Goal: Task Accomplishment & Management: Complete application form

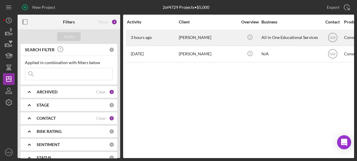
click at [267, 39] on div "All in One Educational Services" at bounding box center [291, 38] width 59 height 16
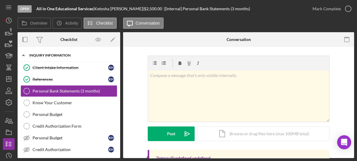
click at [22, 54] on icon "Icon/Expander" at bounding box center [24, 56] width 12 height 12
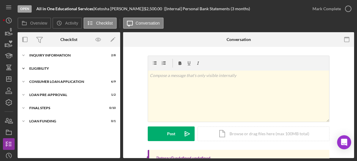
click at [23, 69] on icon "Icon/Expander" at bounding box center [24, 69] width 12 height 12
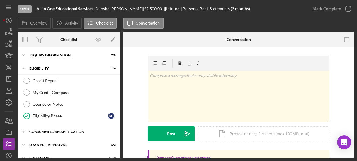
click at [24, 56] on polyline at bounding box center [24, 55] width 2 height 1
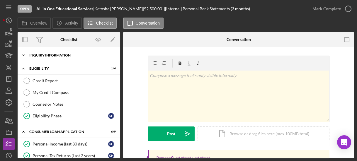
click at [24, 55] on icon "Icon/Expander" at bounding box center [24, 56] width 12 height 12
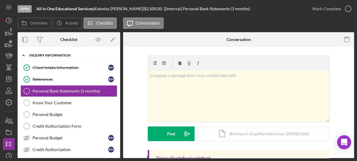
click at [24, 53] on icon "Icon/Expander" at bounding box center [24, 56] width 12 height 12
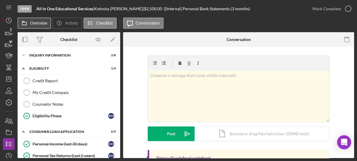
click at [35, 21] on button "Overview" at bounding box center [34, 23] width 33 height 11
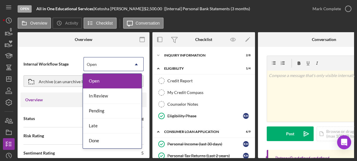
click at [134, 66] on icon "Icon/Dropdown Arrow" at bounding box center [136, 64] width 14 height 14
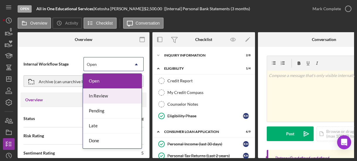
click at [115, 97] on div "In Review" at bounding box center [112, 96] width 59 height 15
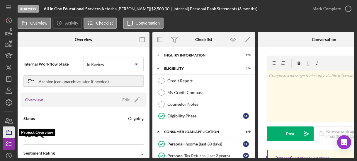
click at [6, 133] on rect "button" at bounding box center [8, 133] width 5 height 4
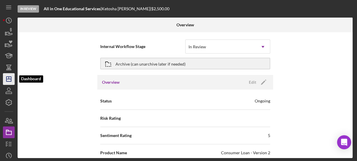
click at [11, 76] on icon "Icon/Dashboard" at bounding box center [8, 79] width 15 height 15
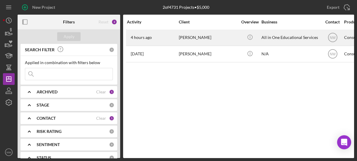
click at [196, 37] on div "[PERSON_NAME]" at bounding box center [208, 38] width 59 height 16
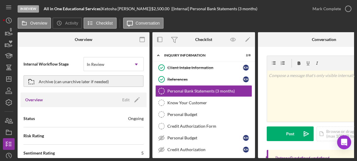
click at [147, 152] on div "Internal Workflow Stage In Review Icon/Dropdown Arrow Archive (can unarchive la…" at bounding box center [84, 104] width 132 height 108
click at [7, 80] on icon "Icon/Dashboard" at bounding box center [8, 79] width 15 height 15
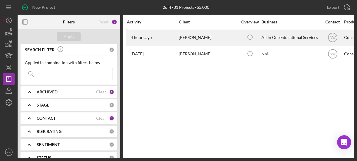
click at [138, 37] on time "4 hours ago" at bounding box center [141, 37] width 21 height 5
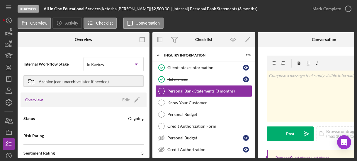
scroll to position [69, 0]
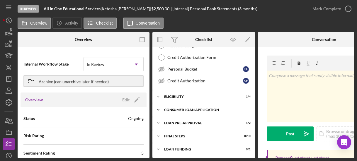
click at [157, 109] on icon "Icon/Expander" at bounding box center [158, 110] width 12 height 12
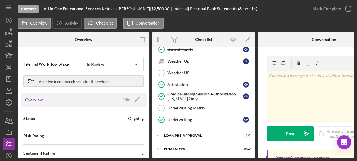
scroll to position [176, 0]
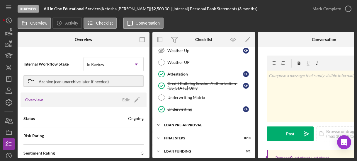
click at [158, 121] on icon "Icon/Expander" at bounding box center [158, 125] width 12 height 12
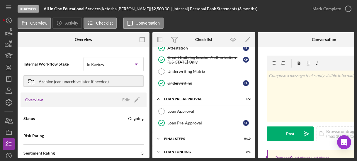
scroll to position [202, 0]
click at [158, 133] on icon "Icon/Expander" at bounding box center [158, 139] width 12 height 12
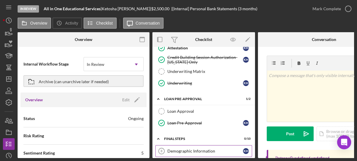
click at [200, 149] on div "Demographic Information" at bounding box center [205, 151] width 76 height 5
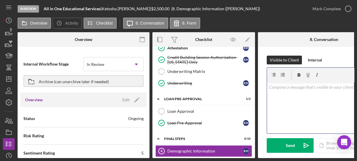
click at [277, 100] on div "v Color teal Color pink Remove color Add row above Add row below Add column bef…" at bounding box center [324, 107] width 114 height 51
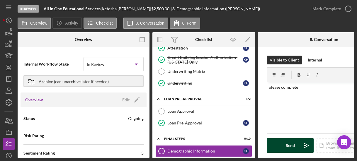
click at [295, 141] on button "Send Icon/icon-invite-send" at bounding box center [290, 145] width 47 height 15
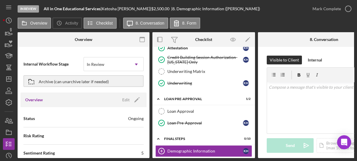
scroll to position [298, 0]
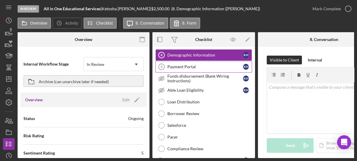
click at [198, 65] on div "Payment Portal" at bounding box center [205, 67] width 76 height 5
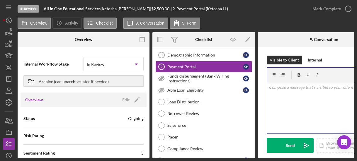
click at [277, 97] on div "v Color teal Color pink Remove color Add row above Add row below Add column bef…" at bounding box center [324, 107] width 114 height 51
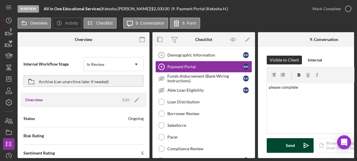
click at [292, 146] on div "Send" at bounding box center [290, 145] width 9 height 15
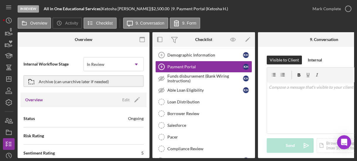
scroll to position [320, 0]
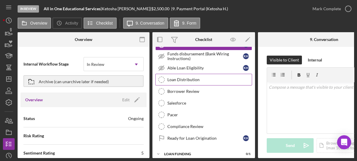
click at [203, 77] on div "Loan Distribution" at bounding box center [209, 79] width 84 height 5
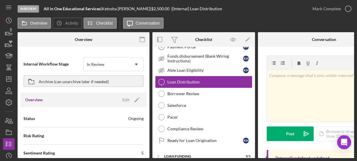
scroll to position [320, 0]
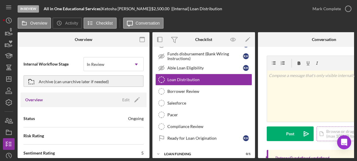
click at [330, 130] on div "Icon/Document Browse or drag files here (max 100MB total) Tap to choose files o…" at bounding box center [349, 134] width 65 height 15
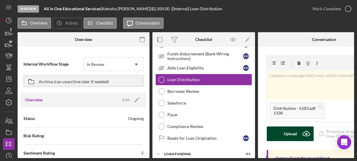
click at [291, 132] on div "Upload" at bounding box center [290, 134] width 13 height 15
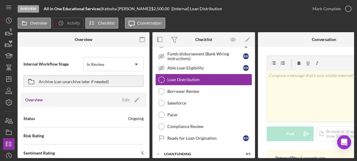
click at [294, 145] on div "v Color teal Color pink Remove color Add row above Add row below Add column bef…" at bounding box center [324, 103] width 114 height 94
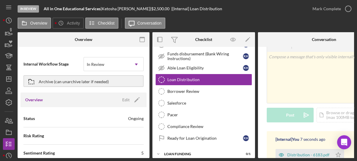
scroll to position [28, 0]
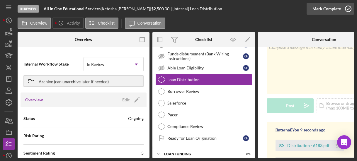
click at [349, 11] on icon "button" at bounding box center [348, 8] width 15 height 15
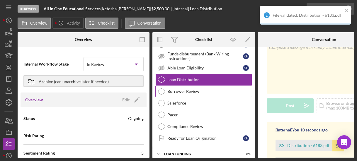
scroll to position [115, 0]
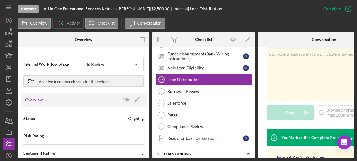
click at [253, 49] on div "8 Demographic Information K H 9 Payment Portal K H Funds disbursement (Bank Wir…" at bounding box center [203, 87] width 103 height 120
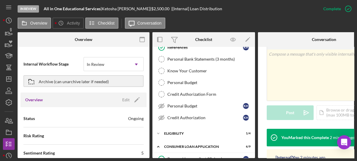
scroll to position [0, 0]
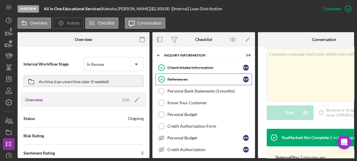
click at [192, 77] on div "References" at bounding box center [205, 79] width 76 height 5
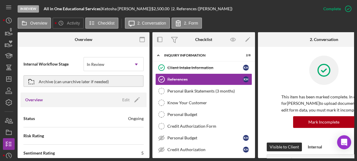
click at [287, 97] on p "This item has been marked complete. In order for [PERSON_NAME] to upload docume…" at bounding box center [324, 104] width 85 height 20
click at [212, 75] on link "References References K H" at bounding box center [203, 80] width 97 height 12
click at [187, 74] on link "References References K H" at bounding box center [203, 80] width 97 height 12
click at [189, 25] on button "2. Form" at bounding box center [187, 23] width 30 height 11
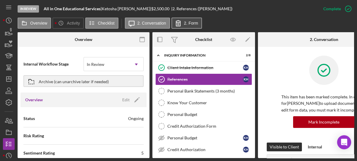
click at [189, 24] on label "2. Form" at bounding box center [191, 23] width 14 height 5
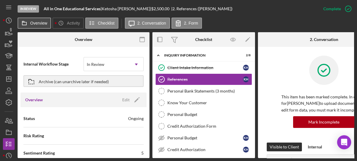
click at [45, 27] on button "Overview" at bounding box center [34, 23] width 33 height 11
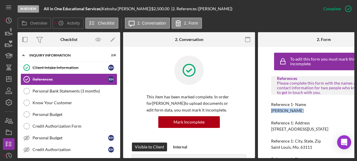
drag, startPoint x: 269, startPoint y: 111, endPoint x: 299, endPoint y: 110, distance: 29.9
click at [299, 110] on div "To edit this form you must mark this item incomplete References Please complete…" at bounding box center [324, 102] width 132 height 111
copy div "[PERSON_NAME]"
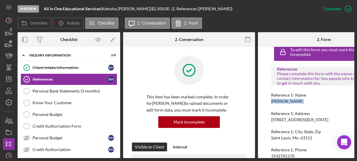
scroll to position [28, 0]
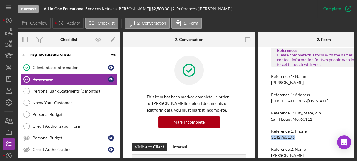
drag, startPoint x: 269, startPoint y: 137, endPoint x: 302, endPoint y: 137, distance: 32.3
click at [302, 137] on div "To edit this form you must mark this item incomplete References Please complete…" at bounding box center [324, 102] width 132 height 111
copy div "3142765176"
click at [265, 140] on div "To edit this form you must mark this item incomplete References Please complete…" at bounding box center [324, 102] width 132 height 111
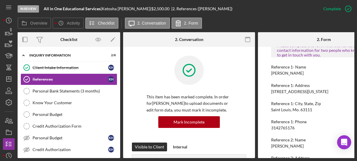
scroll to position [47, 0]
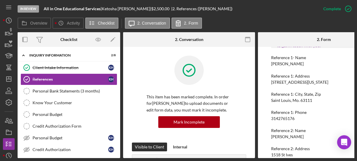
drag, startPoint x: 265, startPoint y: 135, endPoint x: 308, endPoint y: 136, distance: 43.1
click at [308, 136] on div "To edit this form you must mark this item incomplete References Please complete…" at bounding box center [324, 102] width 132 height 111
copy div "[PERSON_NAME]"
click at [260, 128] on div "To edit this form you must mark this item incomplete References Please complete…" at bounding box center [324, 102] width 132 height 111
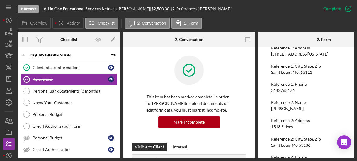
scroll to position [93, 0]
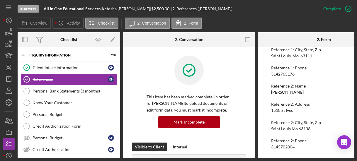
drag, startPoint x: 266, startPoint y: 143, endPoint x: 273, endPoint y: 144, distance: 7.1
click at [273, 144] on div "To edit this form you must mark this item incomplete References Please complete…" at bounding box center [324, 102] width 132 height 111
drag, startPoint x: 298, startPoint y: 145, endPoint x: 266, endPoint y: 146, distance: 31.4
click at [266, 146] on div "To edit this form you must mark this item incomplete References Please complete…" at bounding box center [324, 102] width 132 height 111
copy div "3145702004"
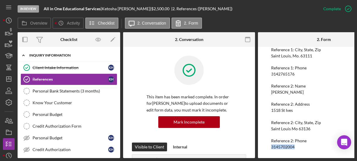
click at [22, 52] on icon "Icon/Expander" at bounding box center [24, 56] width 12 height 12
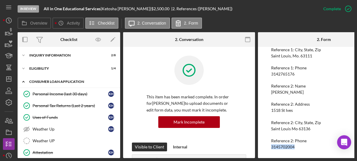
click at [22, 81] on icon "Icon/Expander" at bounding box center [24, 82] width 12 height 12
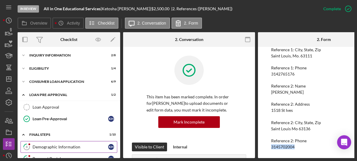
click at [59, 145] on div "Demographic Information" at bounding box center [71, 147] width 76 height 5
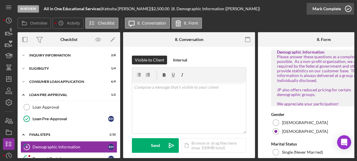
click at [348, 7] on icon "button" at bounding box center [348, 8] width 15 height 15
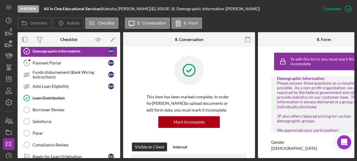
scroll to position [118, 0]
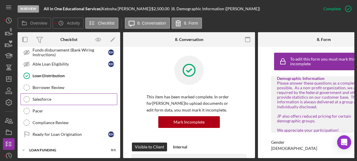
click at [57, 97] on div "Salesforce" at bounding box center [75, 99] width 84 height 5
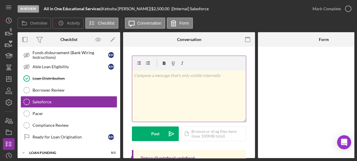
scroll to position [118, 0]
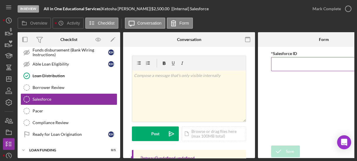
paste input "a0wPC000002FS2rYAG"
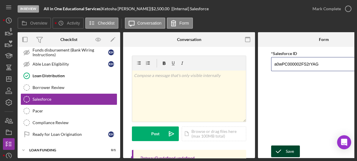
type input "a0wPC000002FS2rYAG"
click at [284, 149] on icon "submit" at bounding box center [278, 151] width 15 height 15
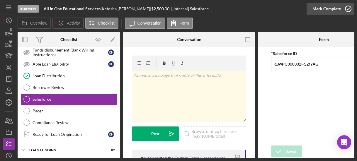
click at [352, 9] on icon "button" at bounding box center [348, 8] width 15 height 15
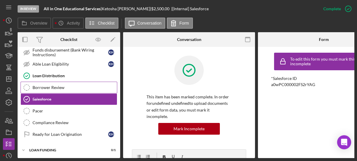
click at [52, 87] on div "Borrower Review" at bounding box center [75, 87] width 84 height 5
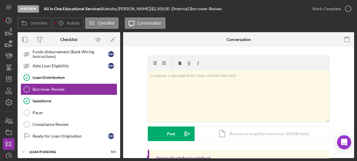
scroll to position [19, 0]
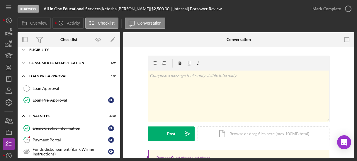
click at [118, 48] on div "Icon/Expander Eligibility 1 / 4" at bounding box center [69, 50] width 103 height 12
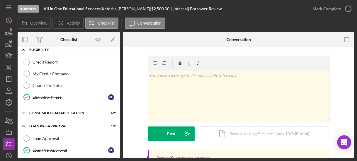
click at [24, 50] on polyline at bounding box center [24, 49] width 2 height 1
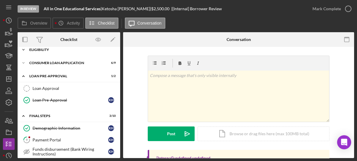
click at [23, 37] on polyline at bounding box center [24, 36] width 2 height 1
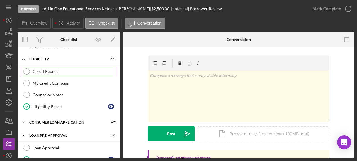
scroll to position [0, 0]
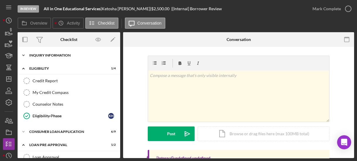
click at [26, 53] on icon "Icon/Expander" at bounding box center [24, 56] width 12 height 12
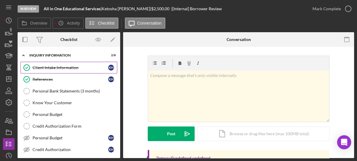
click at [44, 65] on div "Client Intake Information" at bounding box center [71, 67] width 76 height 5
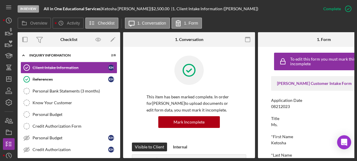
scroll to position [9, 0]
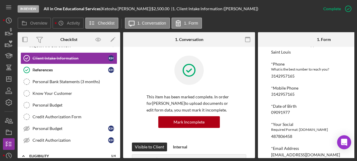
scroll to position [235, 0]
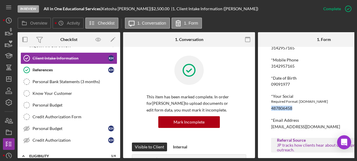
drag, startPoint x: 269, startPoint y: 109, endPoint x: 306, endPoint y: 110, distance: 37.2
click at [306, 110] on div "To edit this form you must mark this item incomplete [PERSON_NAME] Customer Int…" at bounding box center [324, 102] width 132 height 111
copy div "487806458"
click at [119, 45] on icon "Icon/Edit" at bounding box center [112, 39] width 13 height 13
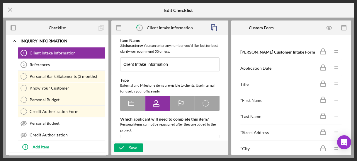
type textarea "<div> <p class="MsoNormal" style="margin-bottom: 0in; line-height: normal;"><st…"
type textarea "<div> <p class="MsoNormal">Thank you for your interest in [PERSON_NAME]!&nbsp; …"
click at [9, 10] on icon "Icon/Menu Close" at bounding box center [10, 9] width 15 height 15
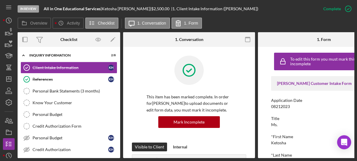
scroll to position [69, 0]
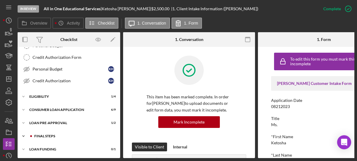
click at [20, 133] on icon "Icon/Expander" at bounding box center [24, 136] width 12 height 12
click at [58, 155] on link "9 Payment Portal K H" at bounding box center [69, 161] width 97 height 12
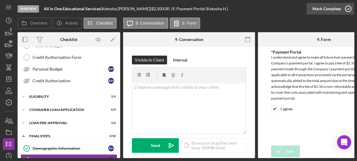
click at [346, 8] on icon "button" at bounding box center [348, 8] width 15 height 15
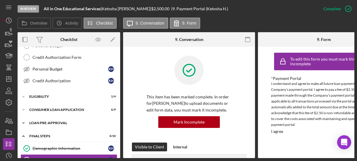
click at [22, 120] on icon "Icon/Expander" at bounding box center [24, 123] width 12 height 12
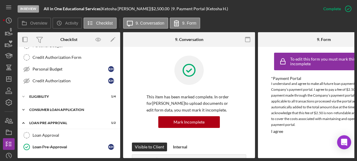
click at [25, 106] on icon "Icon/Expander" at bounding box center [24, 110] width 12 height 12
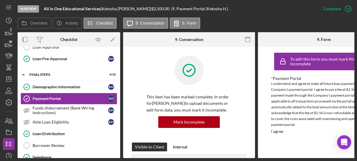
scroll to position [294, 0]
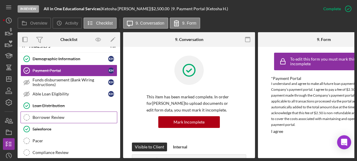
click at [33, 110] on icon "Borrower Review" at bounding box center [26, 117] width 15 height 15
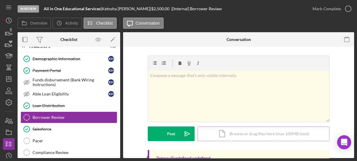
click at [215, 134] on div "Icon/Document Browse or drag files here (max 100MB total) Tap to choose files o…" at bounding box center [264, 134] width 132 height 15
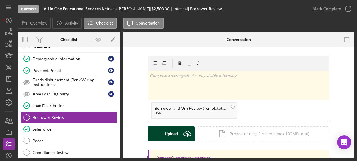
click at [171, 131] on div "Upload" at bounding box center [171, 134] width 13 height 15
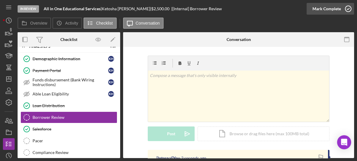
click at [346, 10] on icon "button" at bounding box center [348, 8] width 15 height 15
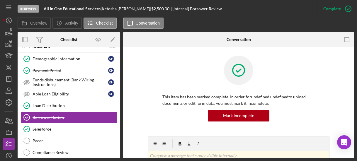
scroll to position [318, 0]
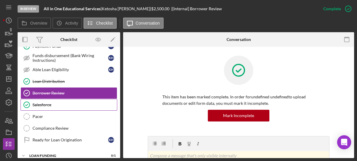
click at [102, 104] on link "Salesforce Salesforce" at bounding box center [69, 105] width 97 height 12
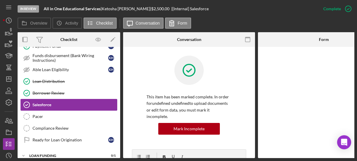
scroll to position [318, 0]
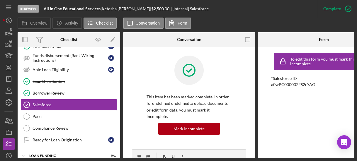
click at [118, 55] on div "Demographic Information Demographic Information K H Payment Portal Payment Port…" at bounding box center [69, 89] width 103 height 120
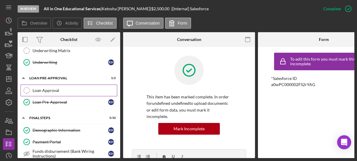
click at [74, 85] on link "Loan Approval Loan Approval" at bounding box center [69, 91] width 97 height 12
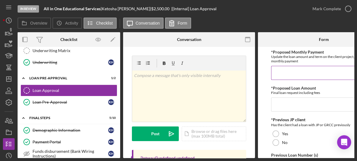
click at [287, 66] on input "*Proposed Monthly Payment" at bounding box center [324, 73] width 106 height 14
type input "$90.00"
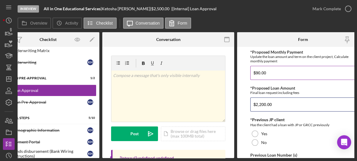
type input "$2,200.00"
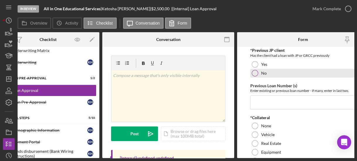
click at [254, 76] on div at bounding box center [255, 73] width 6 height 6
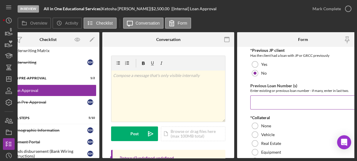
click at [262, 99] on input "Previous Loan Number (s)" at bounding box center [303, 103] width 106 height 14
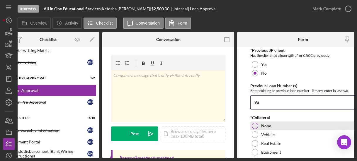
type input "n/a"
click at [253, 124] on div at bounding box center [255, 126] width 6 height 6
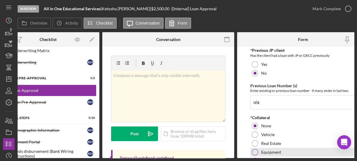
click at [353, 155] on div "Equipment" at bounding box center [303, 152] width 106 height 9
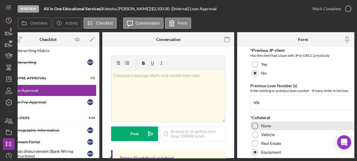
click at [256, 124] on div at bounding box center [255, 126] width 6 height 6
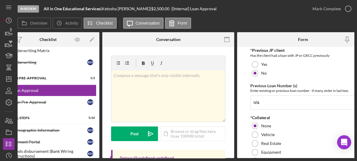
click at [236, 104] on div "Overview Internal Workflow Stage In Review Icon/Dropdown Arrow Archive (can una…" at bounding box center [186, 95] width 337 height 126
click at [242, 104] on form "*Proposed Monthly Payment Update the loan amount and term on the client project…" at bounding box center [303, 102] width 132 height 111
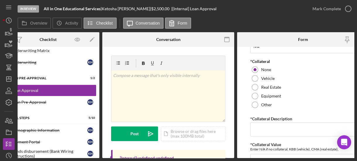
scroll to position [135, 0]
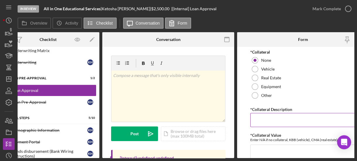
click at [264, 116] on input "*Collateral Description" at bounding box center [303, 120] width 106 height 14
type input "n/a"
click at [256, 153] on input "*Collateral Value" at bounding box center [303, 152] width 106 height 14
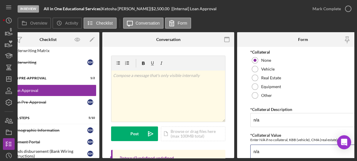
type input "n/a"
click at [243, 142] on form "*Proposed Monthly Payment Update the loan amount and term on the client project…" at bounding box center [303, 102] width 132 height 111
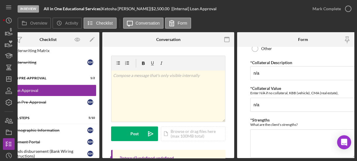
scroll to position [191, 0]
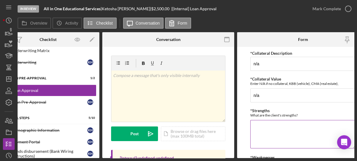
click at [262, 133] on textarea "*Strengths" at bounding box center [303, 134] width 106 height 28
type textarea "c"
click at [280, 126] on textarea "credit score" at bounding box center [303, 134] width 106 height 28
type textarea "c"
type textarea "passed the matrix"
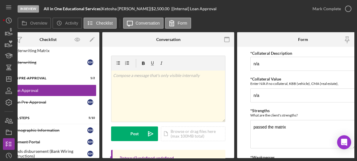
click at [241, 131] on form "*Proposed Monthly Payment Update the loan amount and term on the client project…" at bounding box center [303, 102] width 132 height 111
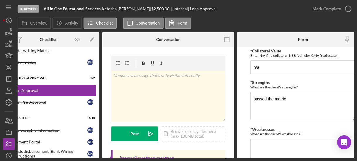
scroll to position [229, 0]
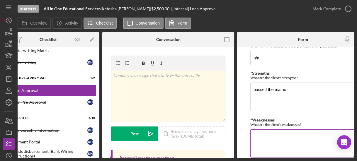
click at [259, 136] on textarea "*Weaknesses" at bounding box center [303, 144] width 106 height 28
type textarea "new client"
click at [243, 142] on form "*Proposed Monthly Payment Update the loan amount and term on the client project…" at bounding box center [303, 102] width 132 height 111
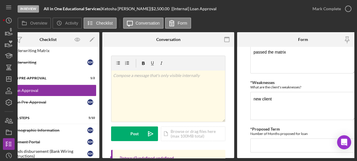
scroll to position [276, 0]
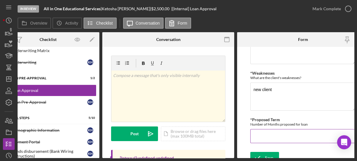
click at [255, 130] on input "*Proposed Term" at bounding box center [303, 136] width 106 height 14
type input "36"
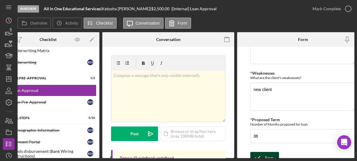
click at [263, 152] on icon "submit" at bounding box center [257, 158] width 15 height 15
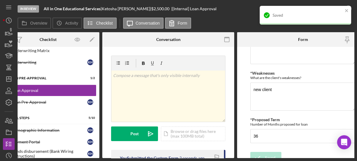
click at [344, 10] on div "Saved" at bounding box center [305, 15] width 91 height 19
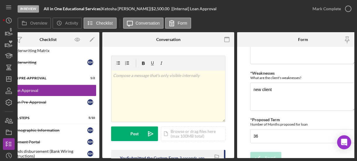
click at [0, 0] on icon "button" at bounding box center [0, 0] width 0 height 0
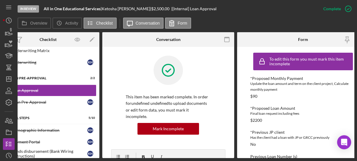
scroll to position [318, 0]
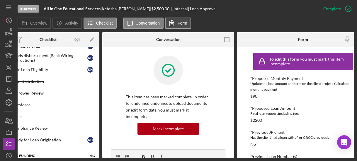
click at [170, 21] on icon at bounding box center [172, 24] width 4 height 6
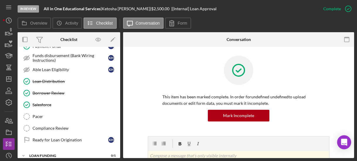
scroll to position [221, 0]
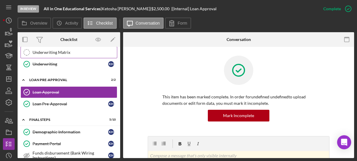
click at [64, 50] on div "Underwriting Matrix" at bounding box center [75, 52] width 84 height 5
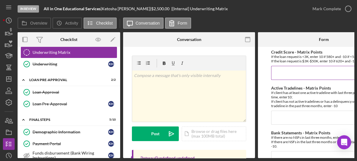
click at [278, 74] on input "Credit Score - Matrix Points" at bounding box center [324, 73] width 106 height 14
type input "10"
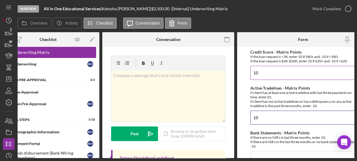
type input "10"
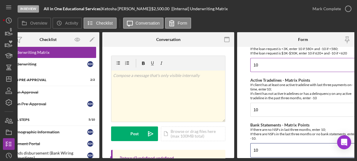
type input "10"
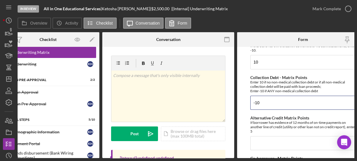
type input "-10"
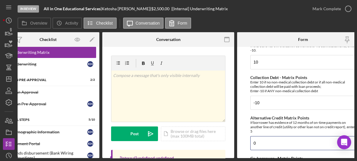
type input "0"
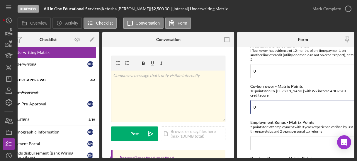
type input "0"
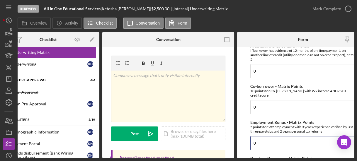
type input "0"
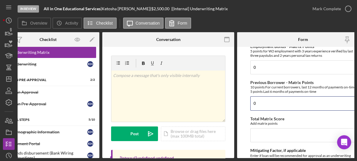
type input "0"
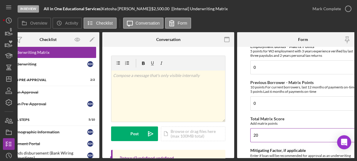
type input "2"
type input "10"
click at [242, 112] on form "Credit Score - Matrix Points If the loan request is <3K, enter 10 if 580+ and -…" at bounding box center [303, 102] width 132 height 111
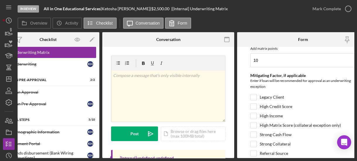
scroll to position [329, 0]
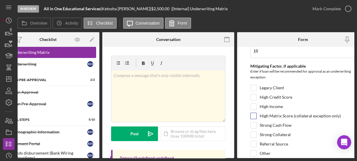
click at [256, 113] on div at bounding box center [253, 116] width 6 height 6
click at [252, 105] on input "High Income" at bounding box center [254, 107] width 6 height 6
checkbox input "true"
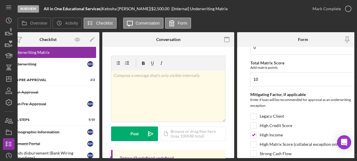
scroll to position [349, 0]
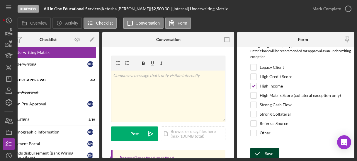
click at [259, 147] on icon "submit" at bounding box center [257, 154] width 15 height 15
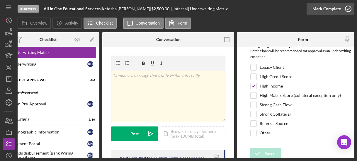
click at [347, 13] on icon "button" at bounding box center [348, 8] width 15 height 15
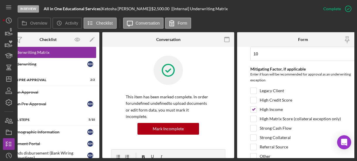
scroll to position [373, 0]
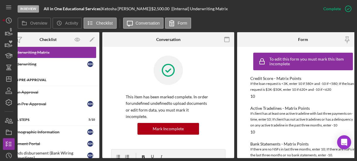
click at [97, 80] on div "Icon/Expander Loan Pre-Approval 2 / 2" at bounding box center [48, 80] width 103 height 12
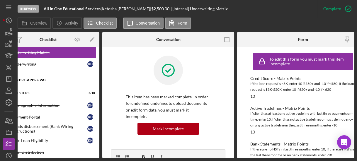
click at [97, 79] on div "Icon/Expander Loan Pre-Approval 2 / 2" at bounding box center [48, 80] width 103 height 12
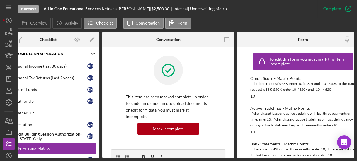
scroll to position [29, 0]
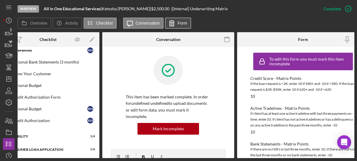
click at [169, 23] on icon at bounding box center [172, 23] width 15 height 15
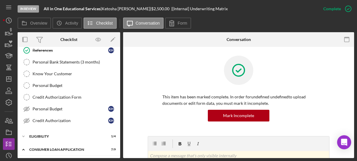
click at [118, 50] on div "Client Intake Information Client Intake Information K H References References K…" at bounding box center [69, 81] width 103 height 97
click at [119, 46] on link "Icon/Edit" at bounding box center [113, 39] width 15 height 15
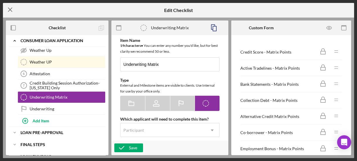
click at [12, 9] on icon "Icon/Menu Close" at bounding box center [10, 9] width 15 height 15
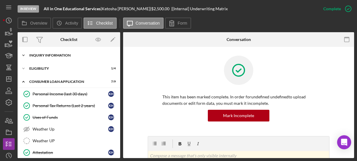
click at [22, 54] on icon "Icon/Expander" at bounding box center [24, 56] width 12 height 12
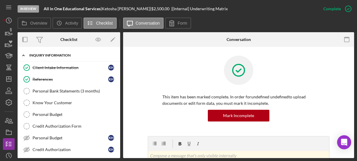
click at [22, 54] on icon "Icon/Expander" at bounding box center [24, 56] width 12 height 12
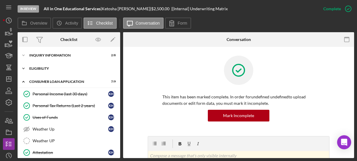
click at [24, 67] on icon "Icon/Expander" at bounding box center [24, 69] width 12 height 12
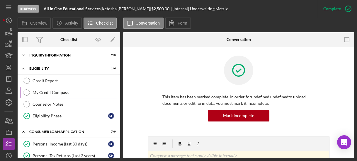
click at [66, 90] on div "My Credit Compass" at bounding box center [75, 92] width 84 height 5
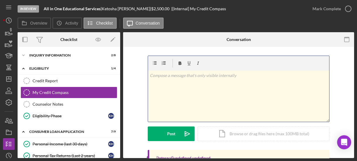
click at [176, 100] on div "v Color teal Color pink Remove color Add row above Add row below Add column bef…" at bounding box center [238, 96] width 181 height 51
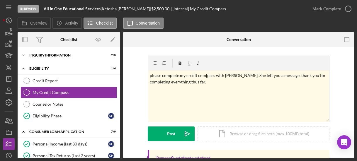
click at [165, 126] on form "v Color teal Color pink Remove color Add row above Add row below Add column bef…" at bounding box center [239, 99] width 182 height 86
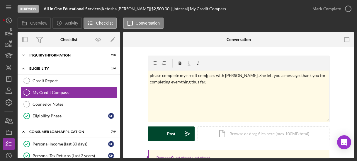
click at [168, 133] on div "Post" at bounding box center [171, 134] width 8 height 15
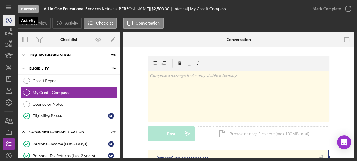
click at [8, 23] on circle "button" at bounding box center [8, 20] width 5 height 5
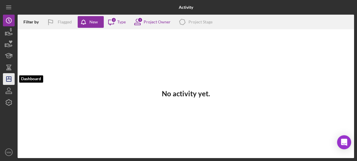
click at [9, 81] on icon "Icon/Dashboard" at bounding box center [8, 79] width 15 height 15
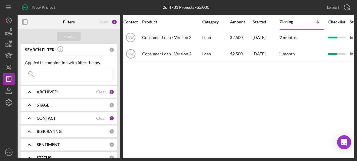
scroll to position [0, 404]
